Goal: Task Accomplishment & Management: Use online tool/utility

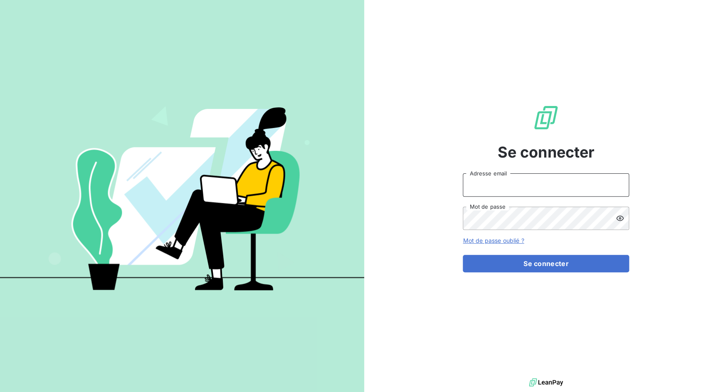
click at [519, 192] on input "Adresse email" at bounding box center [546, 184] width 166 height 23
drag, startPoint x: 492, startPoint y: 186, endPoint x: 524, endPoint y: 185, distance: 31.2
click at [524, 185] on input "admin@3dcelo" at bounding box center [546, 184] width 166 height 23
type input "admin@sonatelmobile"
click at [463, 255] on button "Se connecter" at bounding box center [546, 263] width 166 height 17
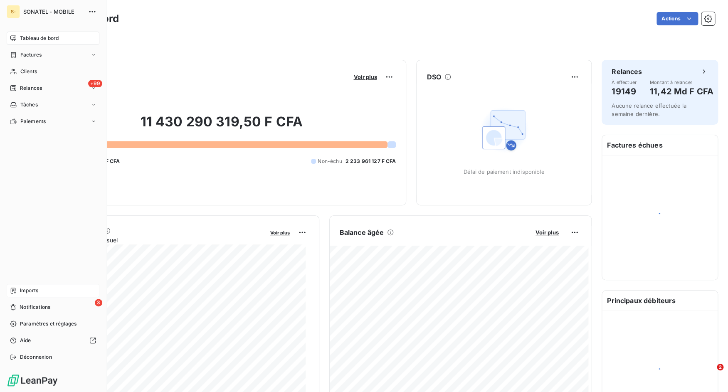
click at [19, 292] on div "Imports" at bounding box center [53, 290] width 93 height 13
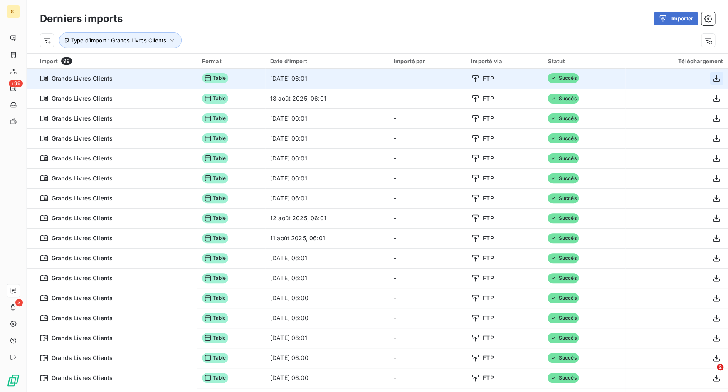
click at [712, 77] on icon "button" at bounding box center [716, 78] width 8 height 8
